Goal: Task Accomplishment & Management: Manage account settings

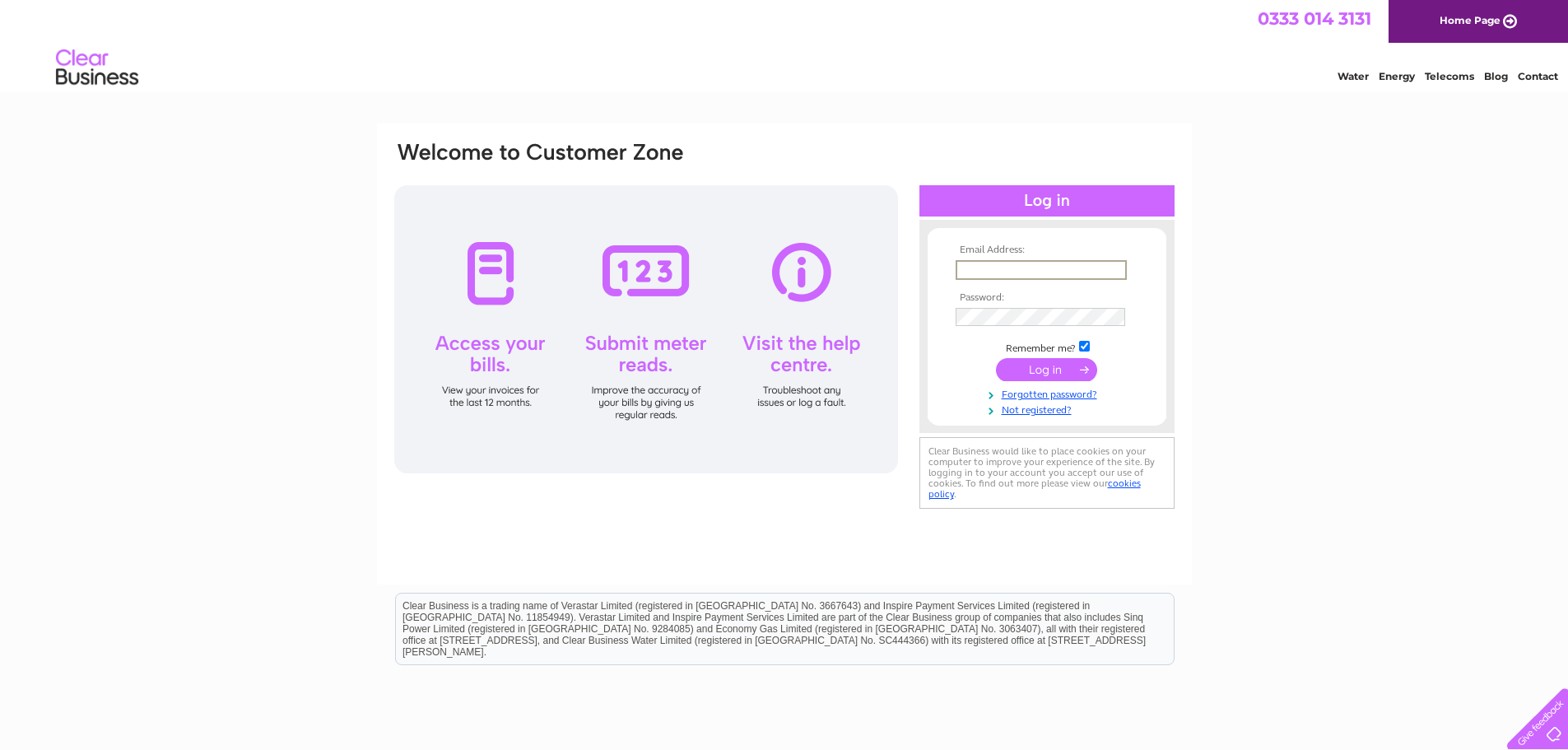
click at [977, 269] on input "text" at bounding box center [1041, 269] width 172 height 19
type input "[EMAIL_ADDRESS][DOMAIN_NAME]"
click at [1036, 375] on input "submit" at bounding box center [1047, 369] width 101 height 23
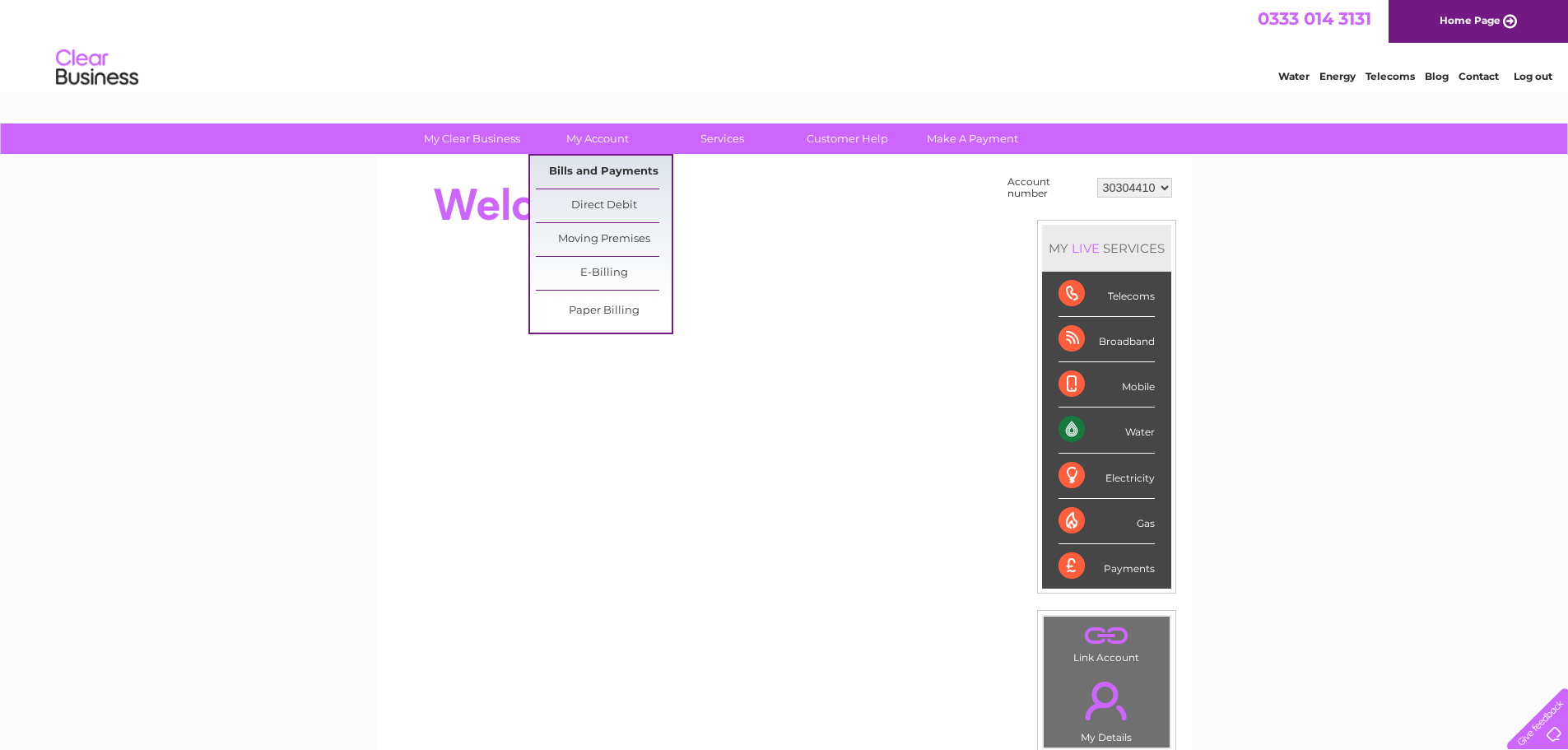
click at [584, 169] on link "Bills and Payments" at bounding box center [603, 173] width 136 height 33
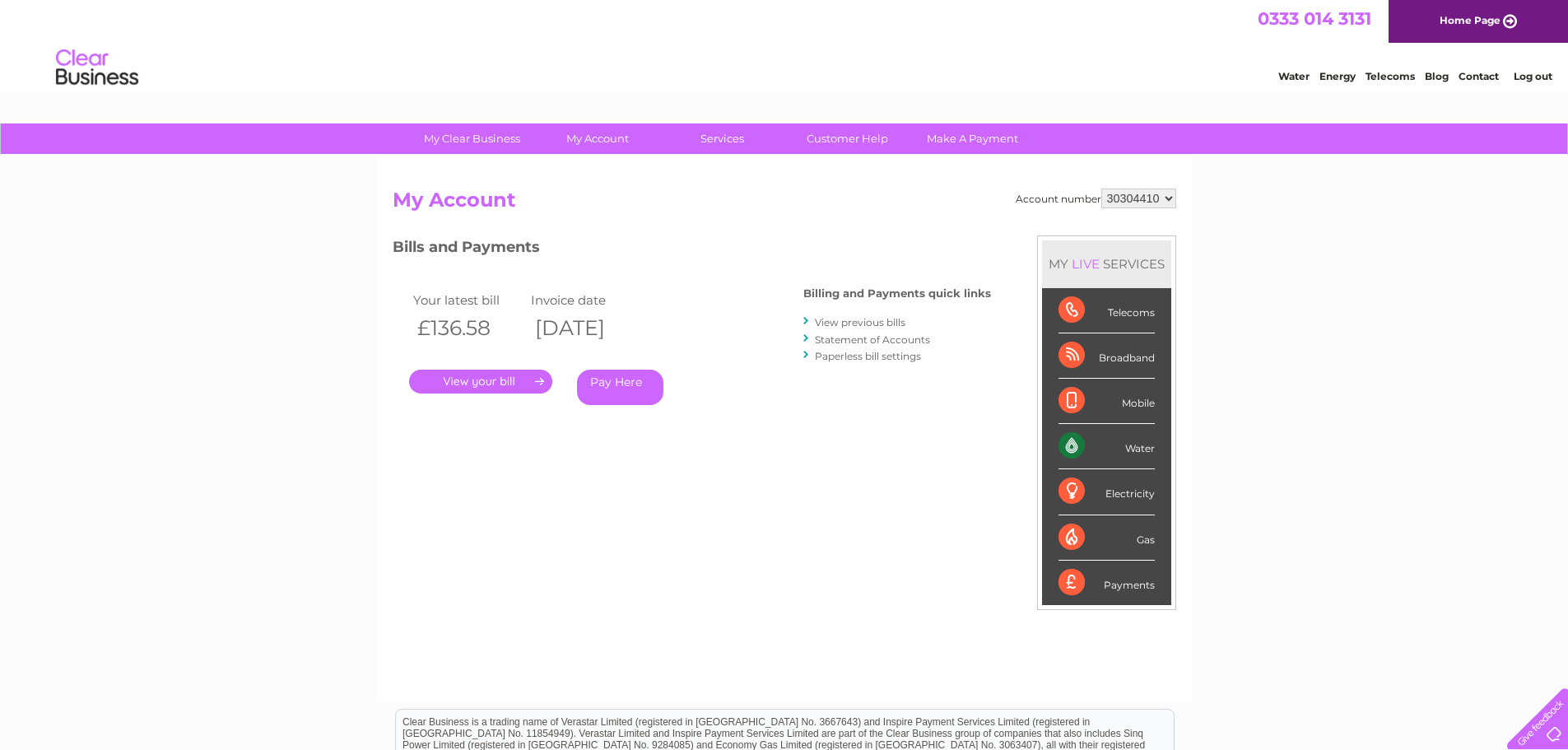
click at [482, 383] on link "." at bounding box center [480, 382] width 143 height 24
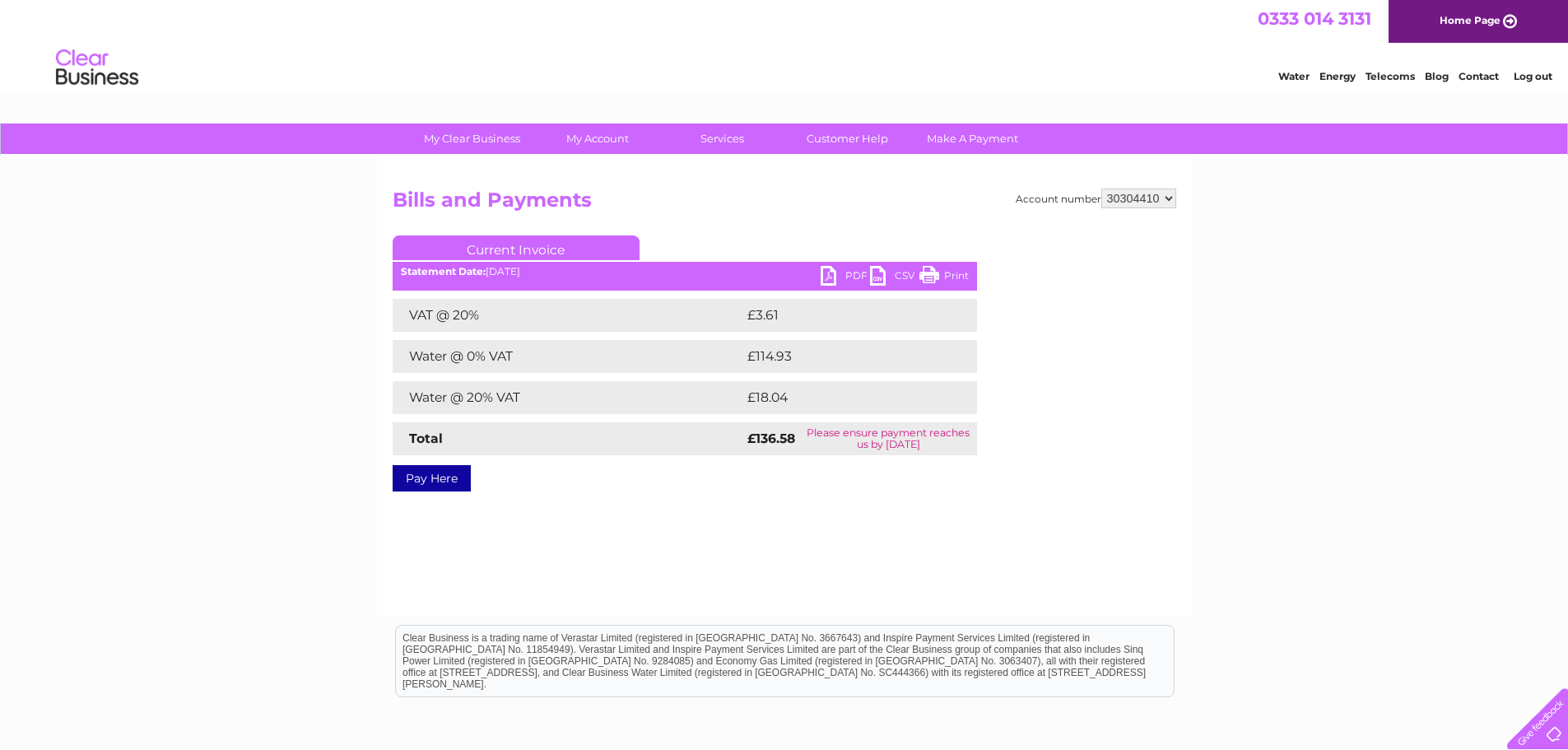
click at [857, 275] on link "PDF" at bounding box center [846, 278] width 50 height 24
